Goal: Information Seeking & Learning: Learn about a topic

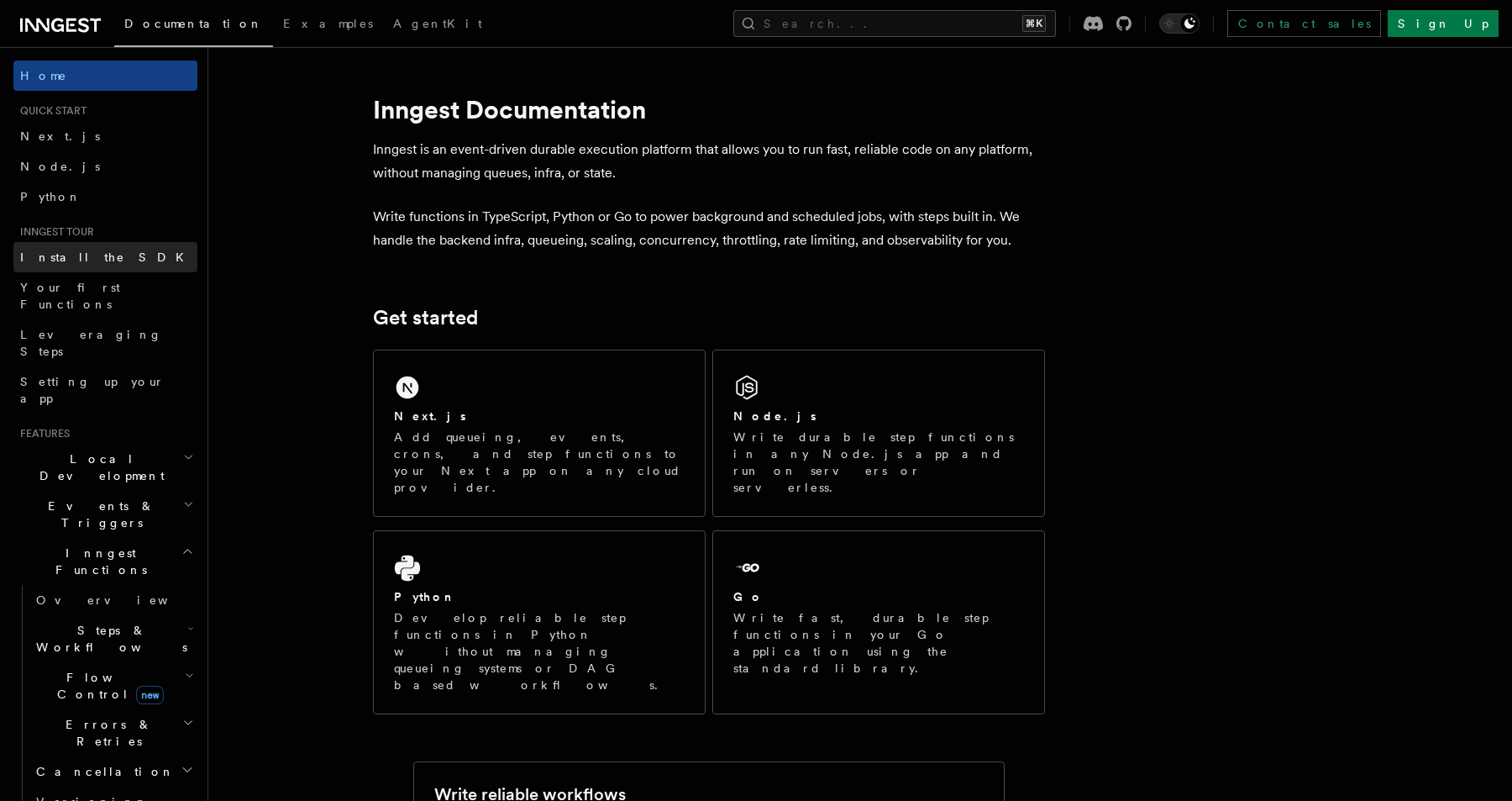
click at [114, 262] on link "Install the SDK" at bounding box center [105, 257] width 184 height 30
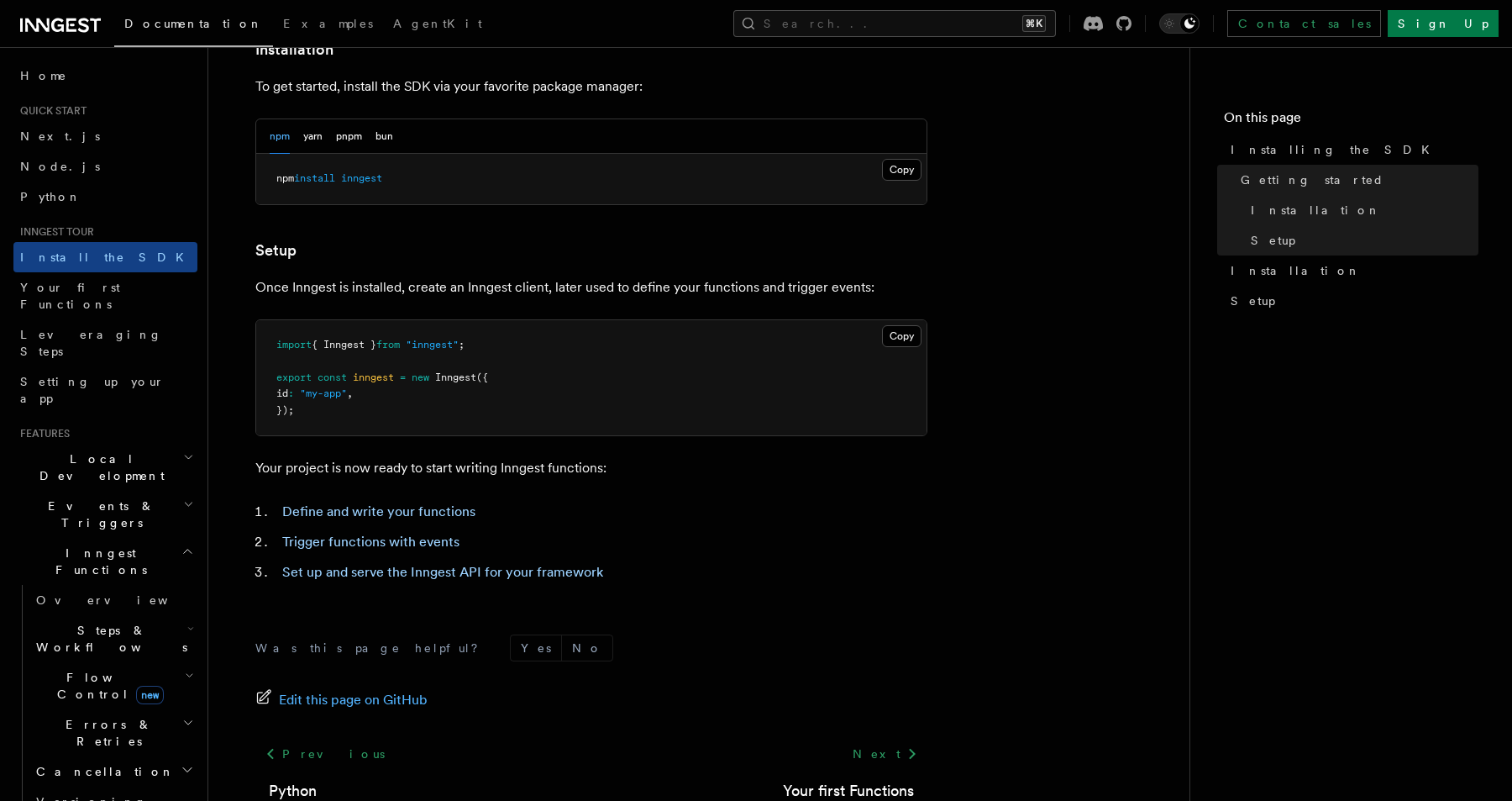
scroll to position [597, 0]
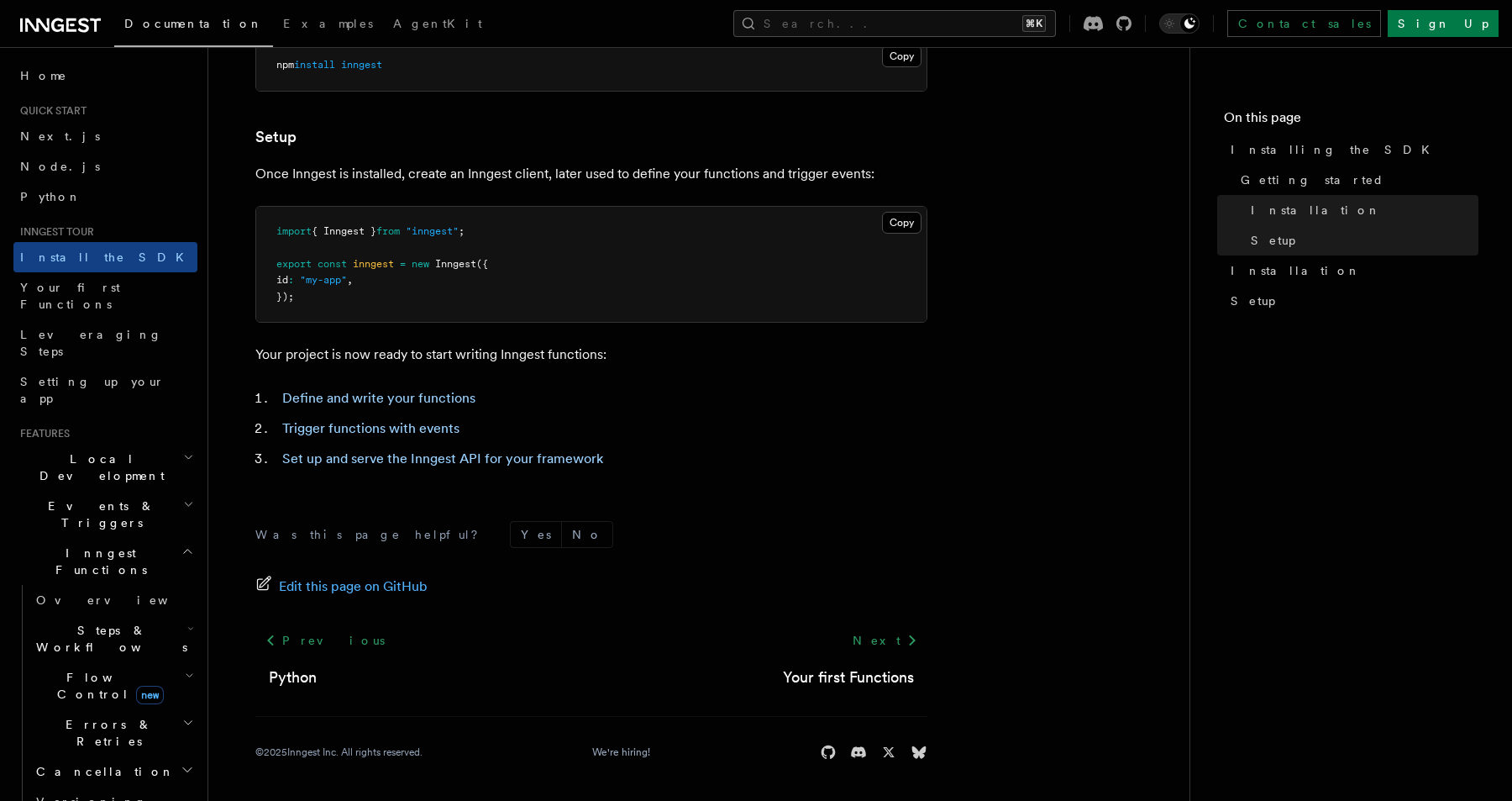
click at [121, 491] on h2 "Events & Triggers" at bounding box center [105, 514] width 184 height 47
click at [121, 451] on span "Local Development" at bounding box center [98, 467] width 170 height 33
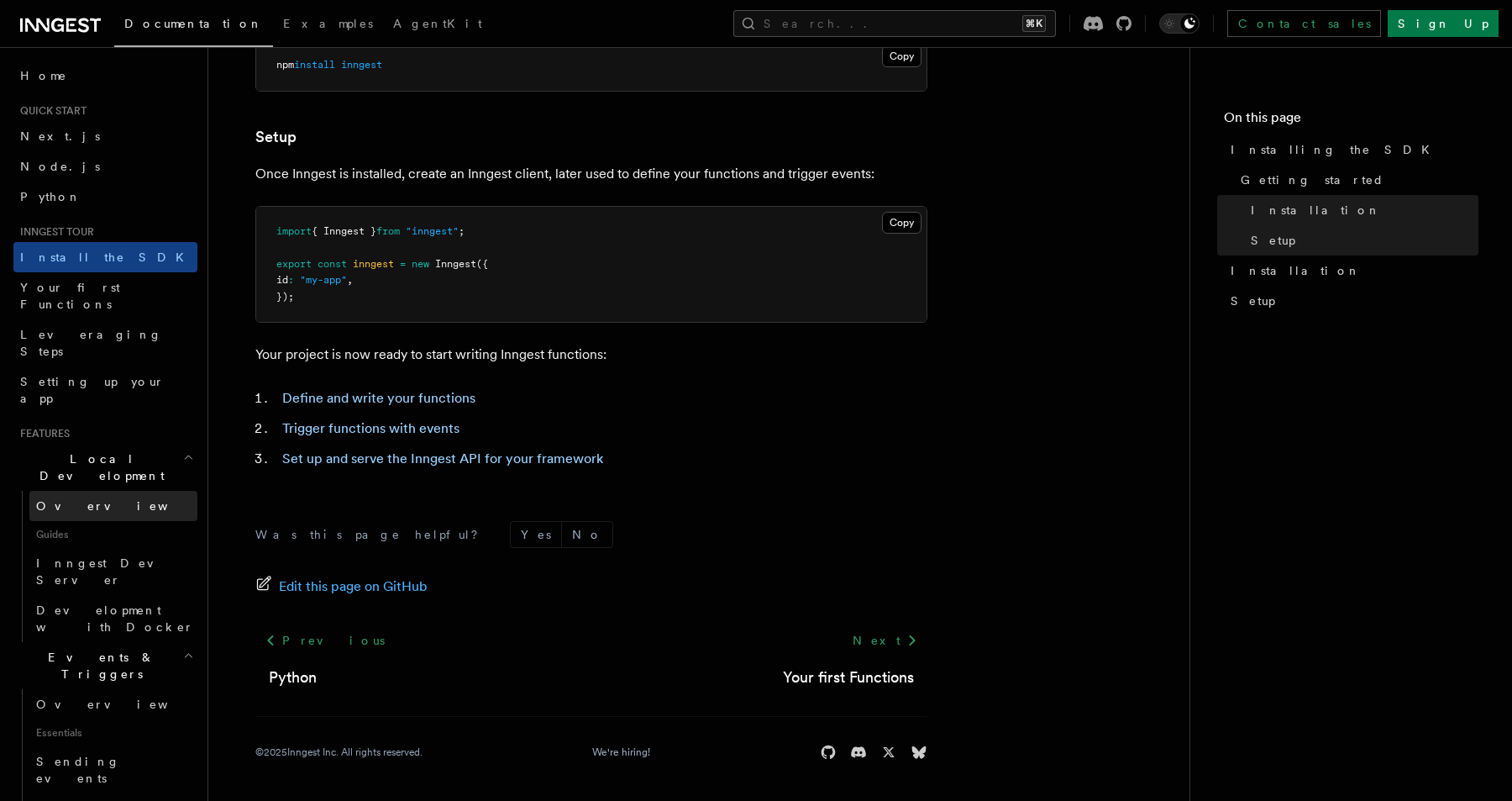
click at [119, 491] on link "Overview" at bounding box center [113, 506] width 168 height 30
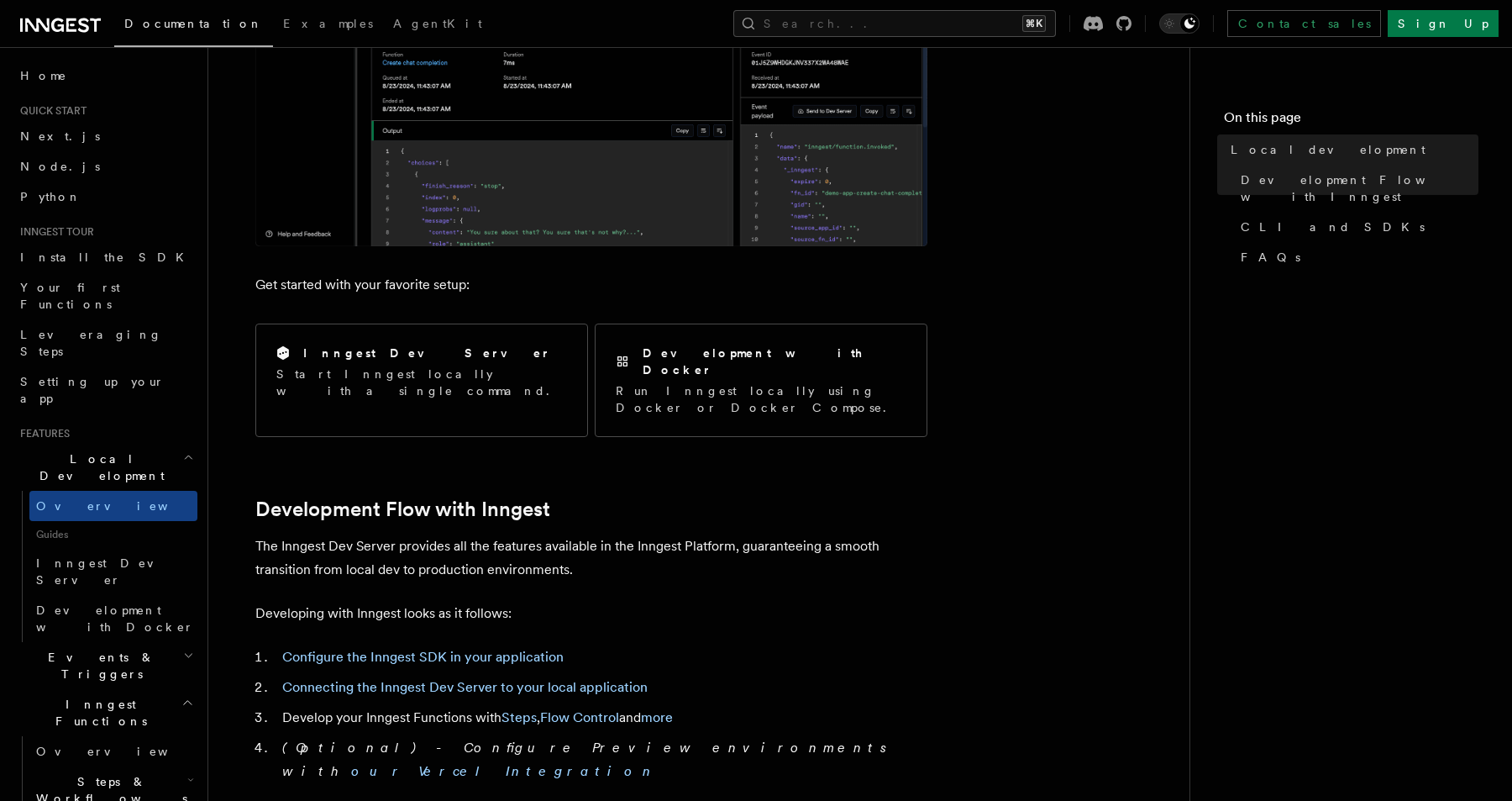
scroll to position [469, 0]
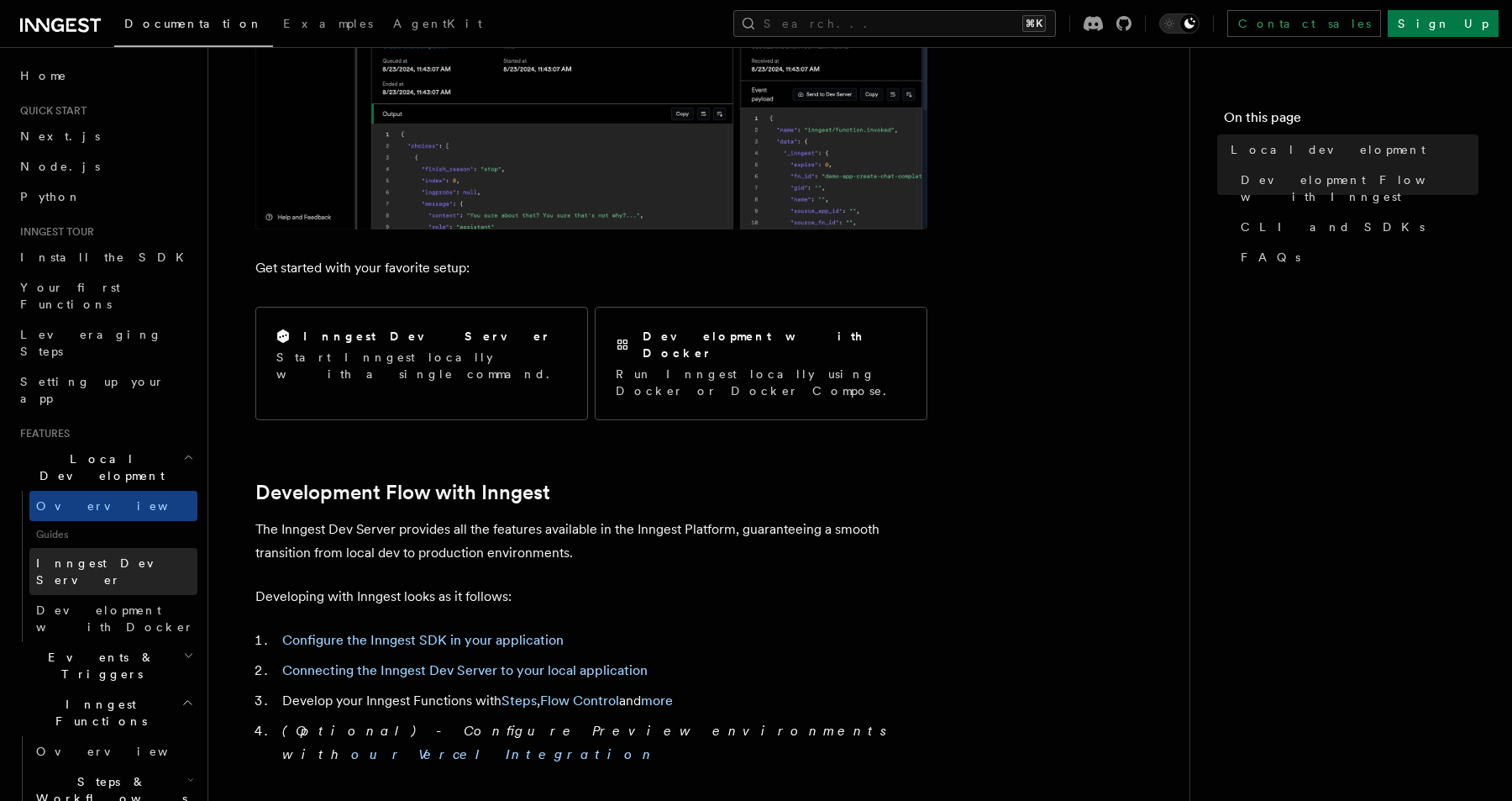
click at [124, 556] on span "Inngest Dev Server" at bounding box center [107, 571] width 143 height 30
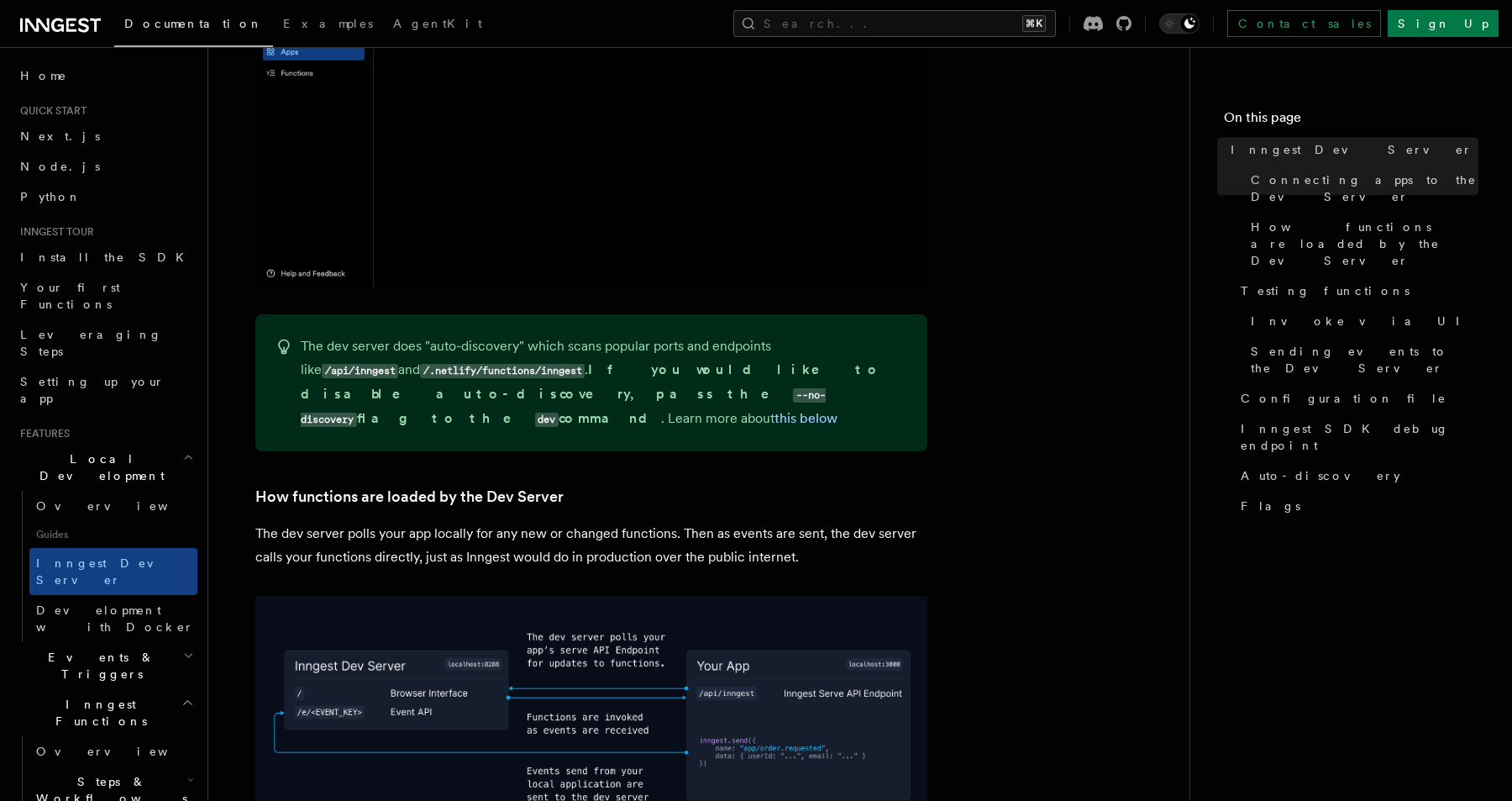
scroll to position [1255, 0]
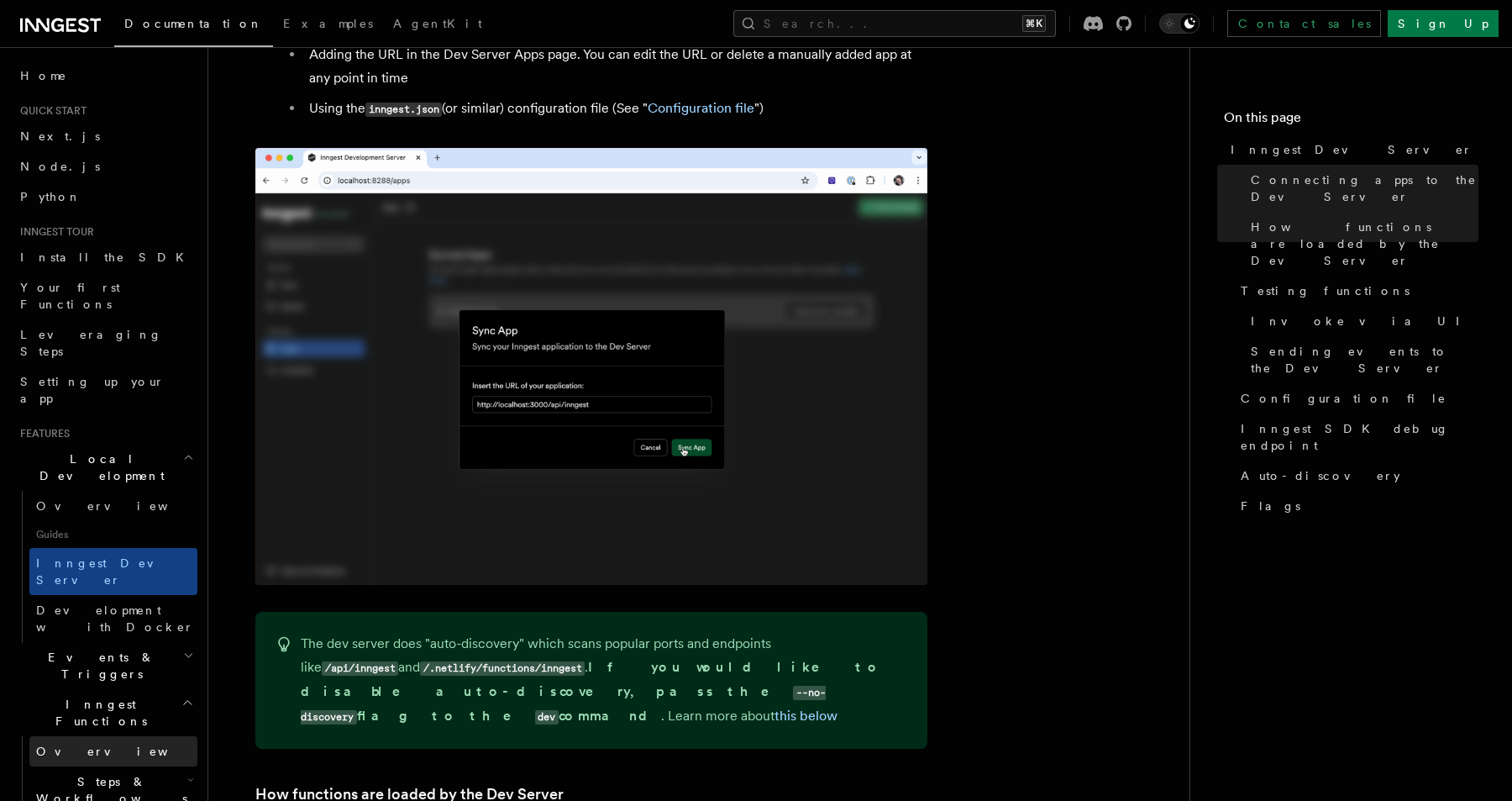
click at [84, 745] on span "Overview" at bounding box center [122, 751] width 173 height 13
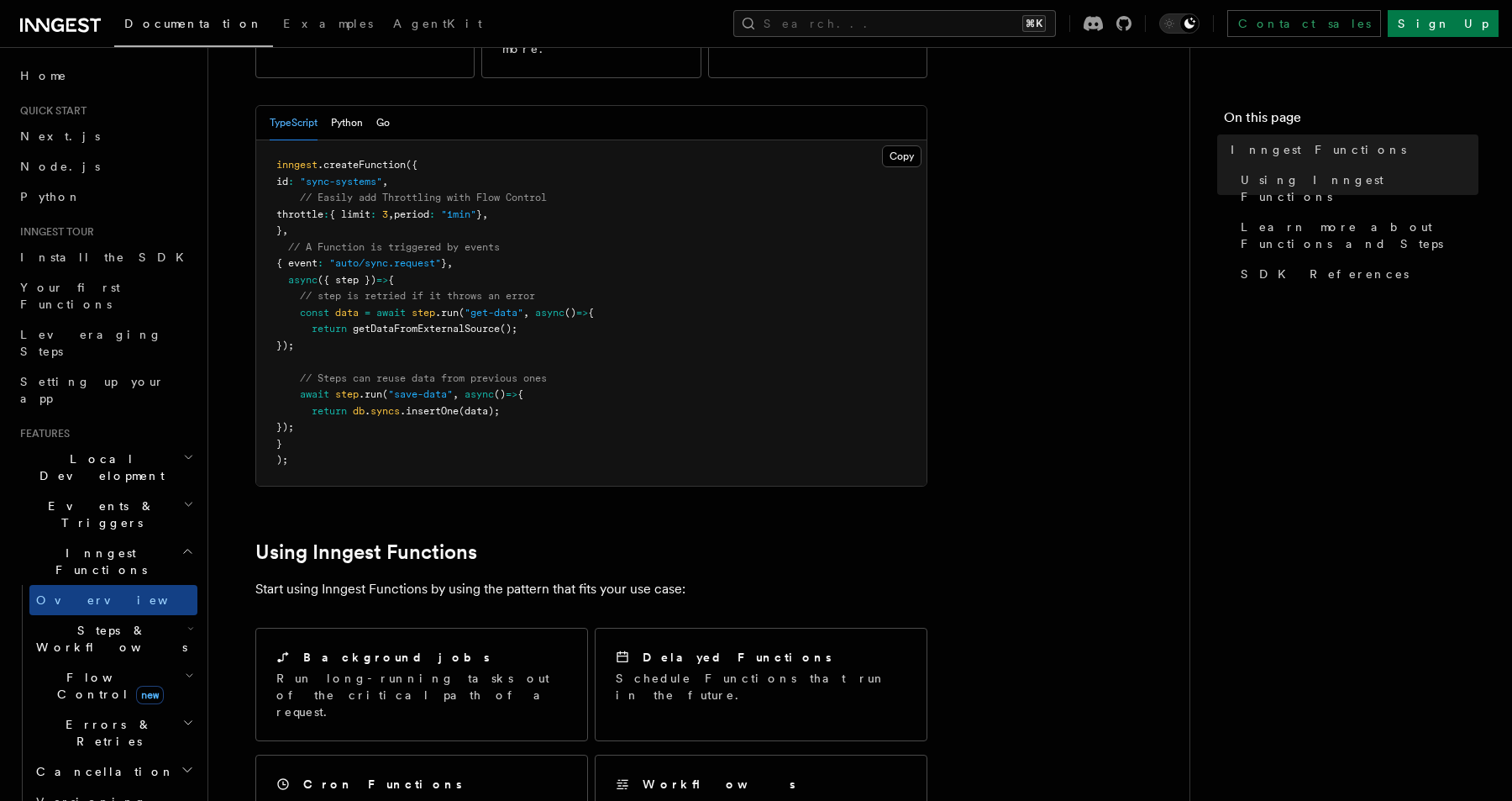
scroll to position [409, 0]
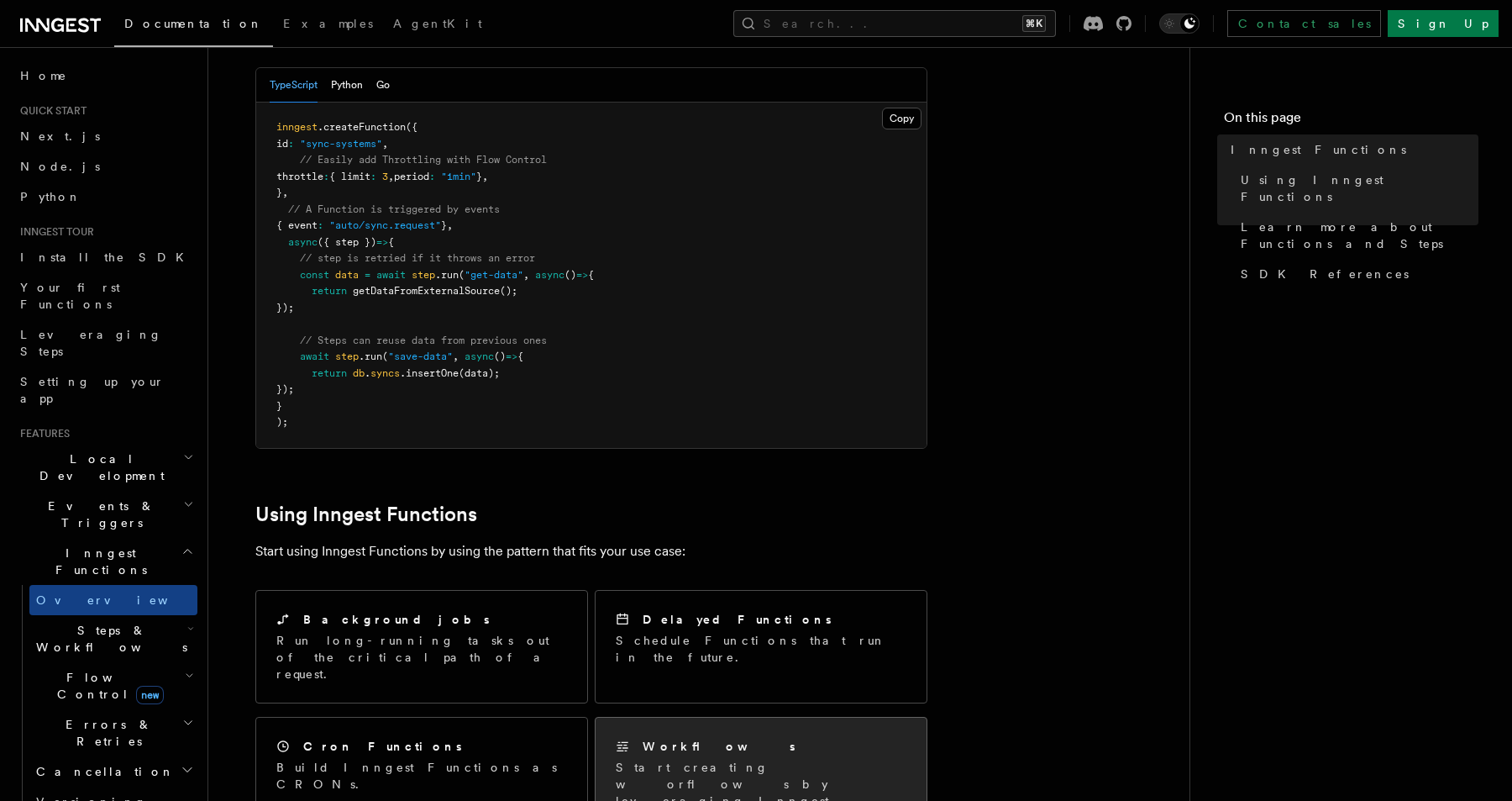
click at [651, 717] on div "Workflows Start creating worflows by leveraging Inngest Function Steps." at bounding box center [761, 782] width 331 height 129
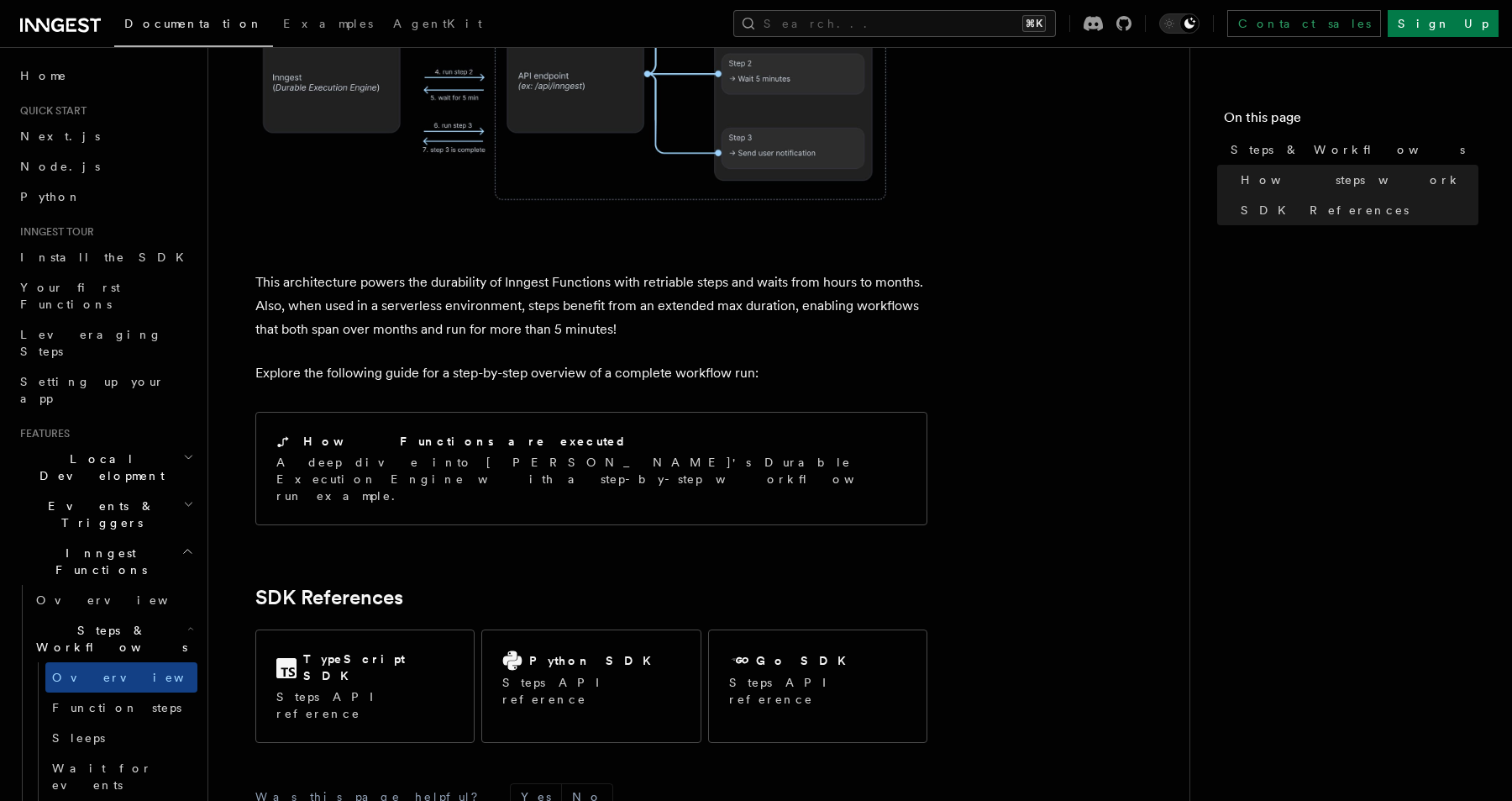
scroll to position [1652, 0]
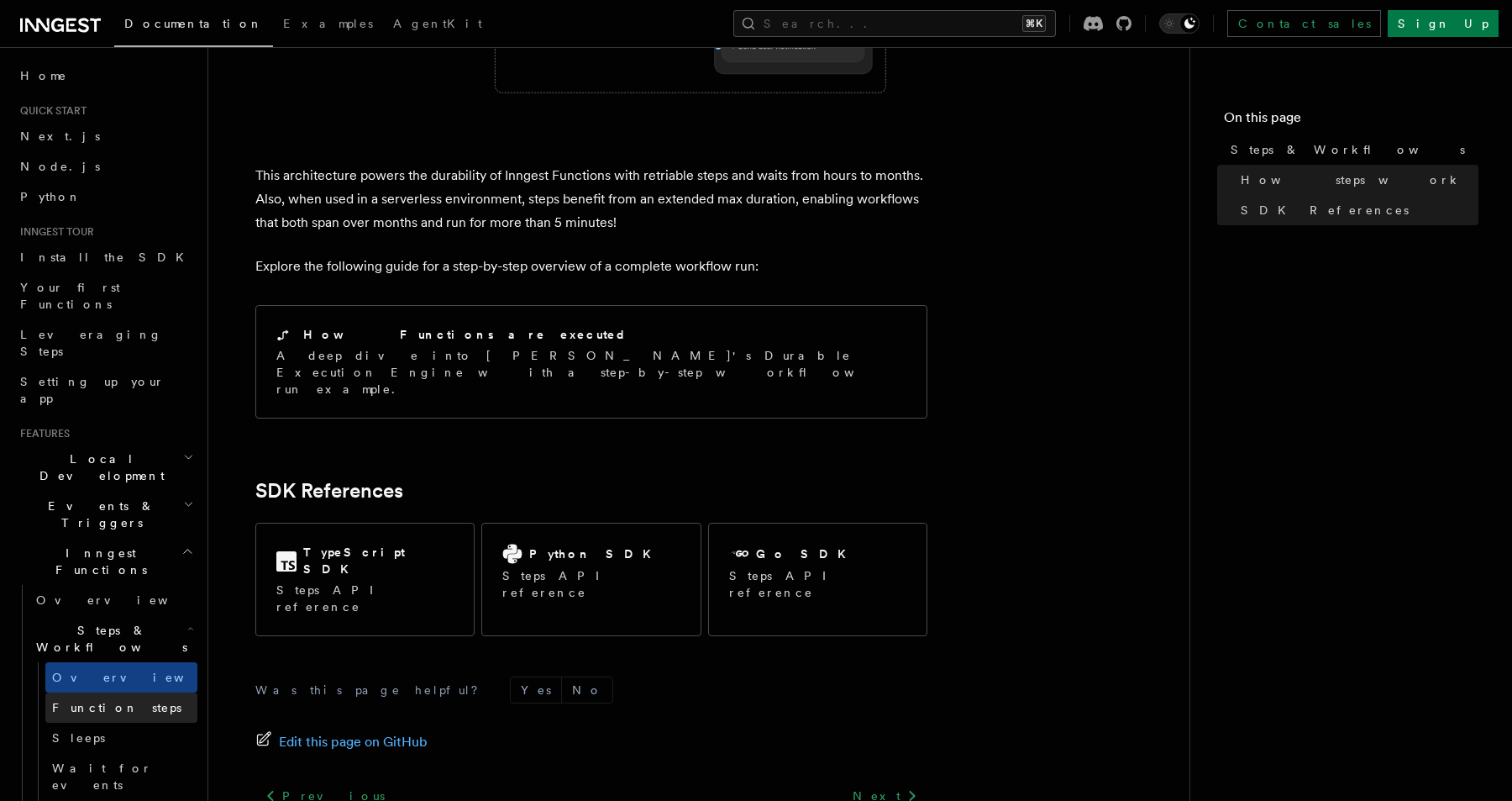
click at [119, 699] on span "Function steps" at bounding box center [116, 707] width 129 height 17
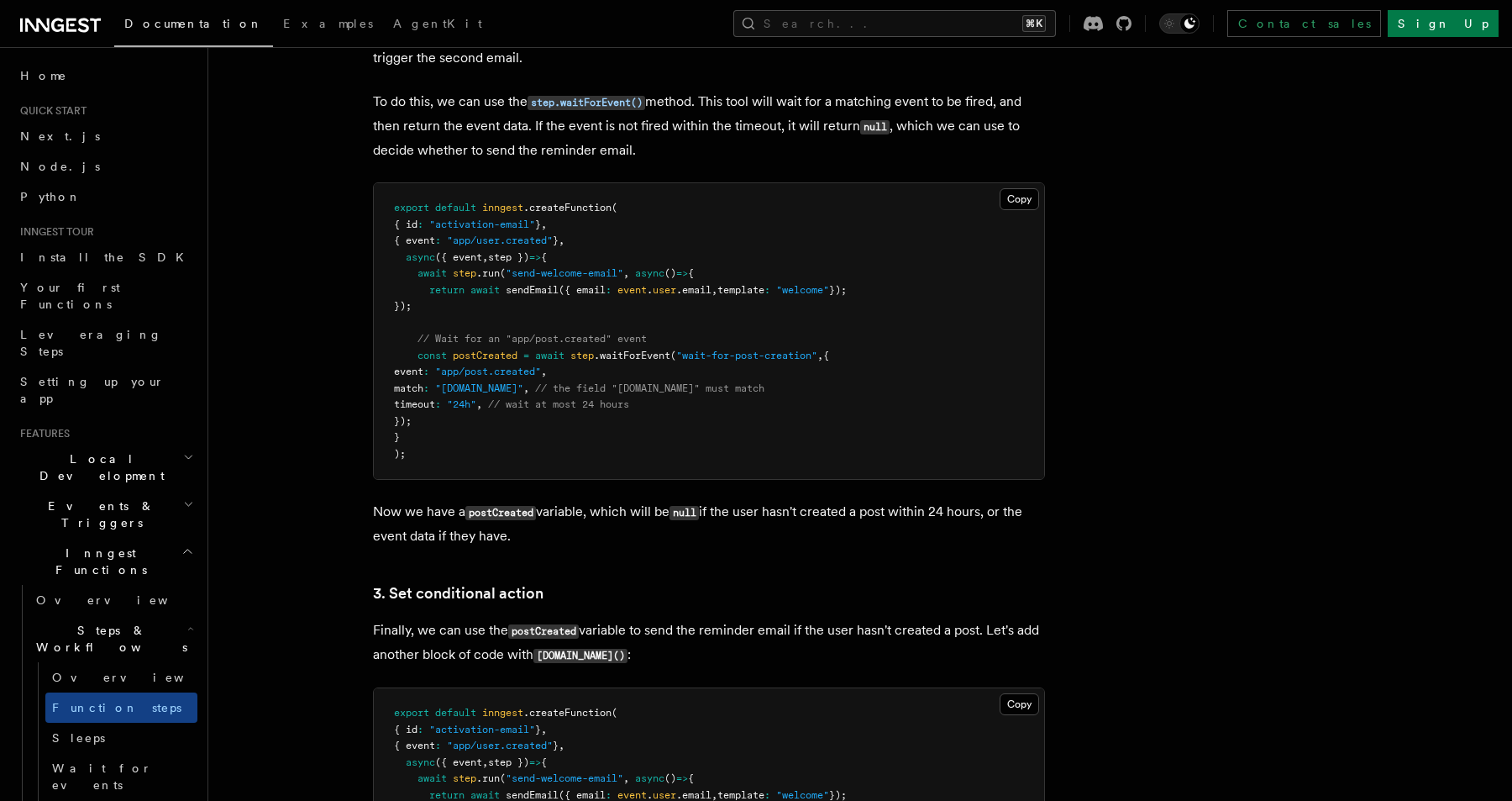
scroll to position [1704, 0]
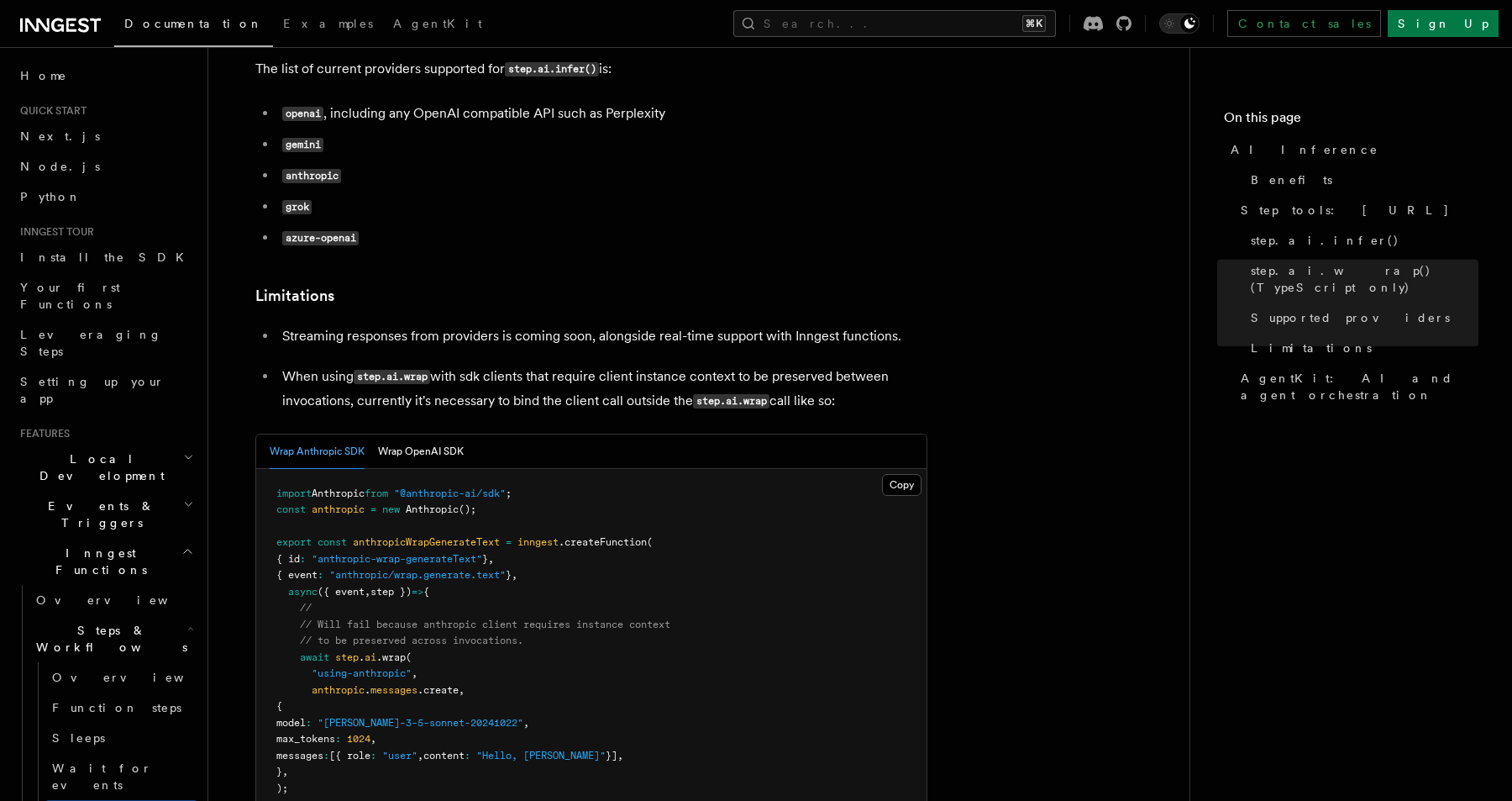
scroll to position [2464, 0]
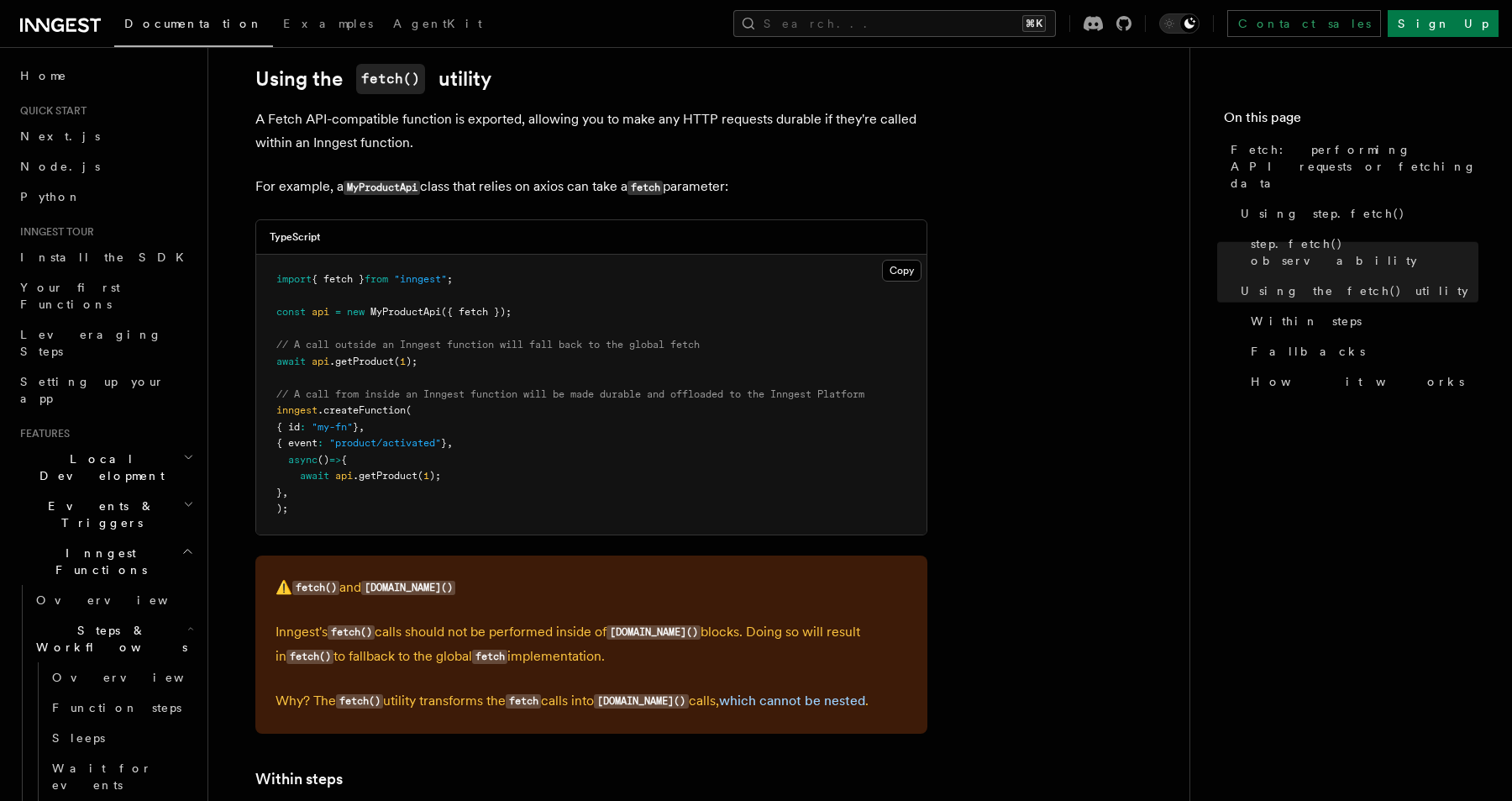
scroll to position [1900, 0]
